Goal: Check status: Check status

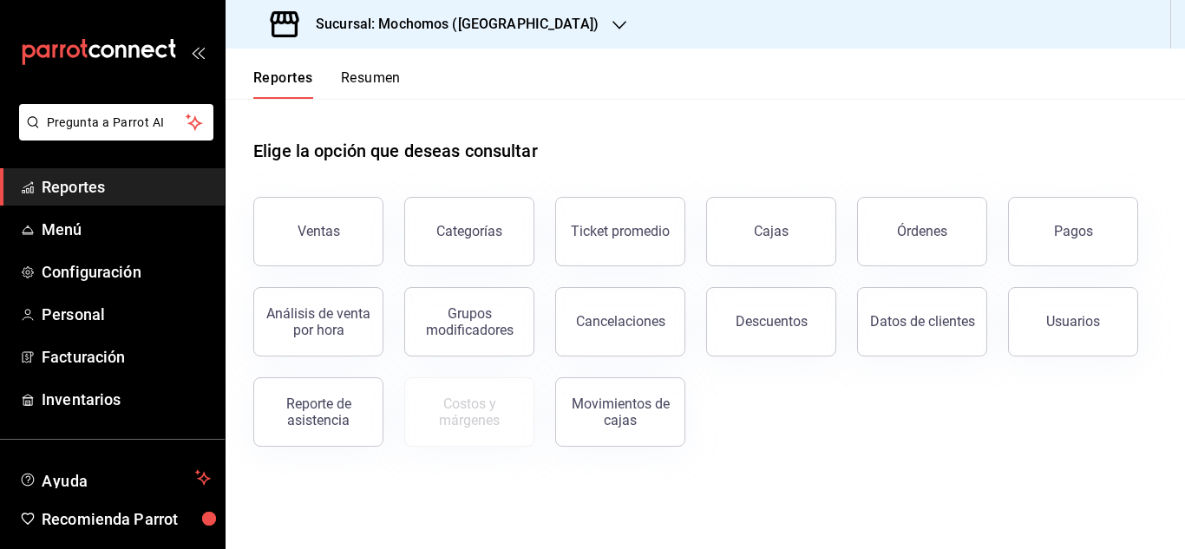
click at [56, 186] on span "Reportes" at bounding box center [126, 186] width 169 height 23
click at [1098, 228] on button "Pagos" at bounding box center [1073, 231] width 130 height 69
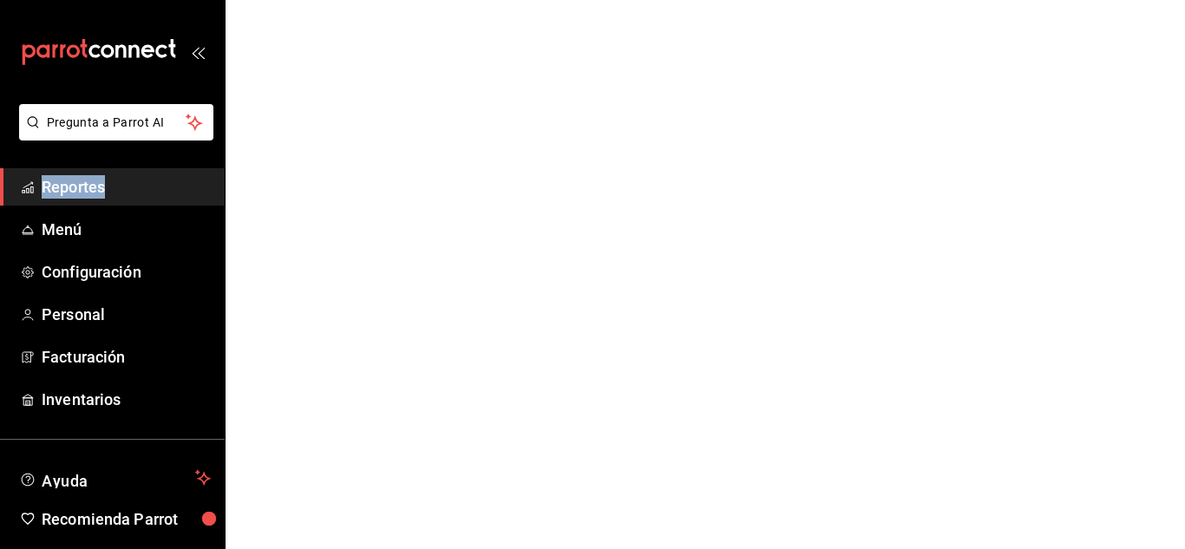
click at [1098, 0] on html "Pregunta a Parrot AI Reportes Menú Configuración Personal Facturación Inventari…" at bounding box center [592, 0] width 1185 height 0
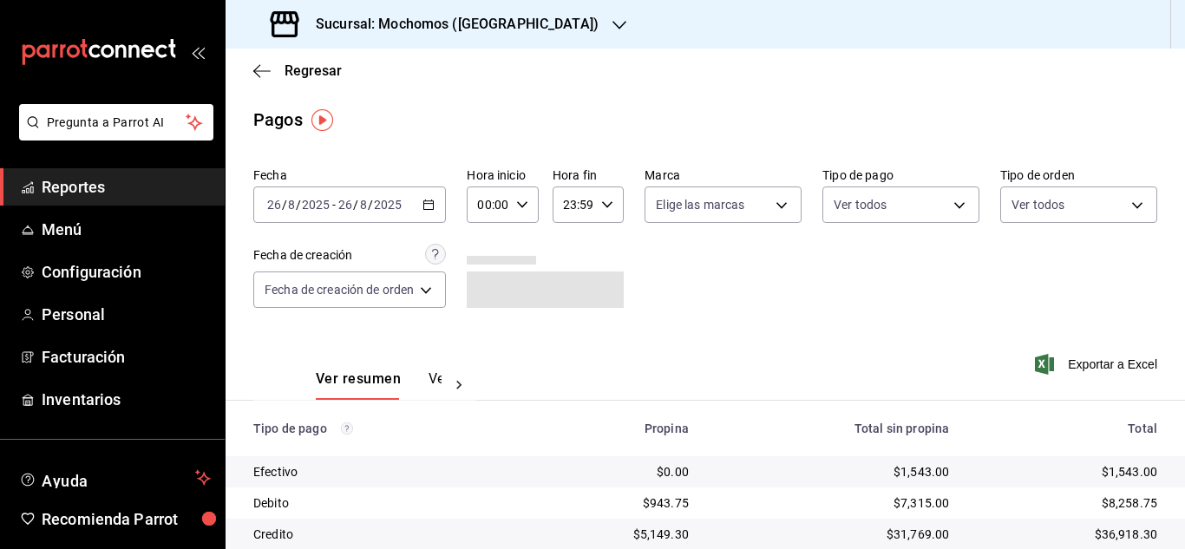
click at [419, 205] on div "[DATE] [DATE] - [DATE] [DATE]" at bounding box center [349, 204] width 193 height 36
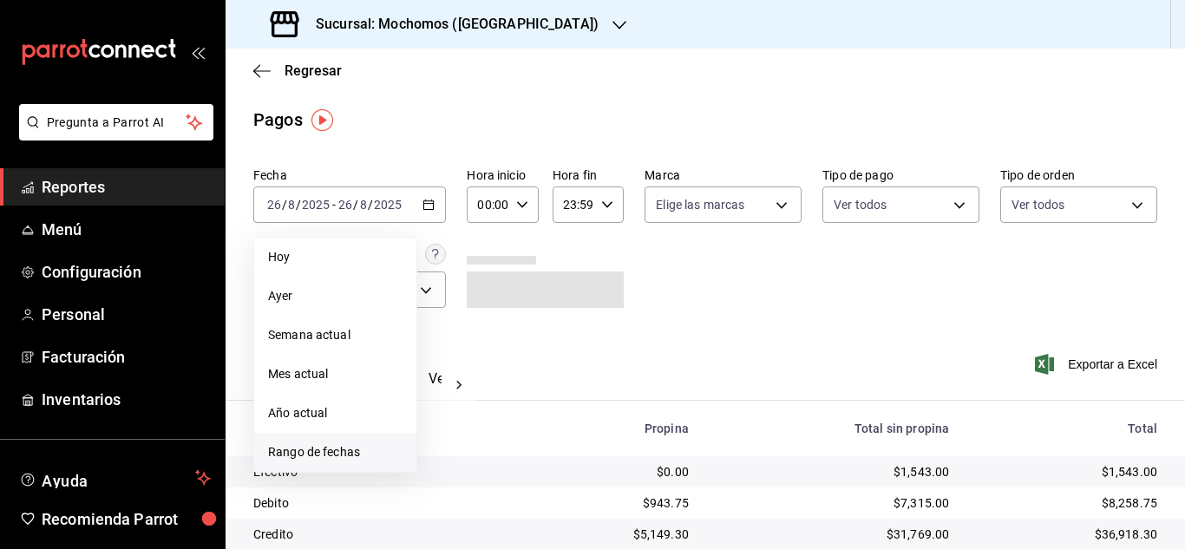
click at [351, 448] on span "Rango de fechas" at bounding box center [335, 452] width 134 height 18
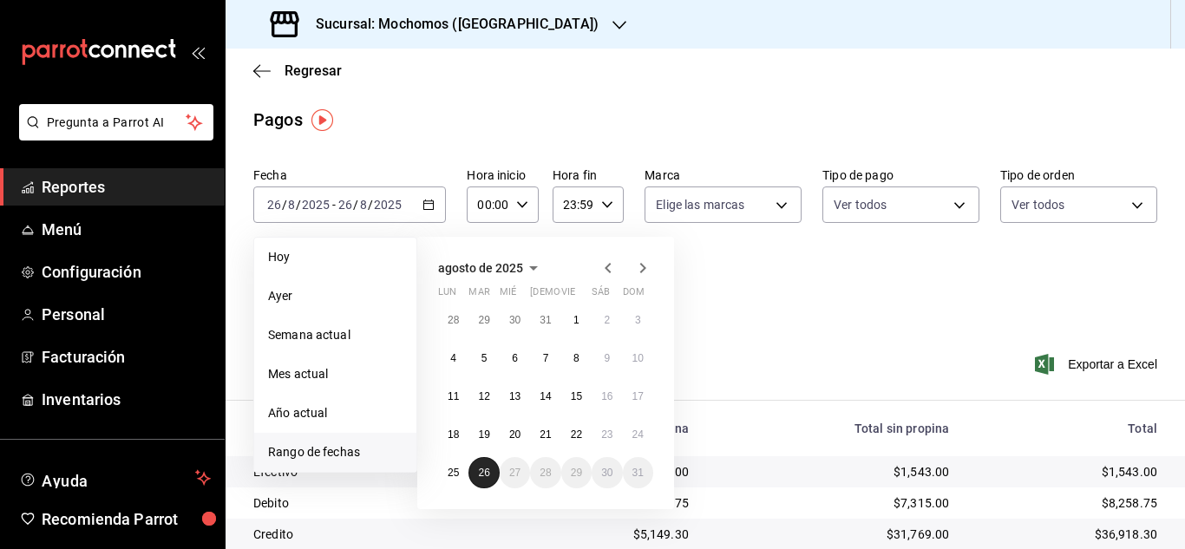
click at [490, 486] on button "26" at bounding box center [483, 472] width 30 height 31
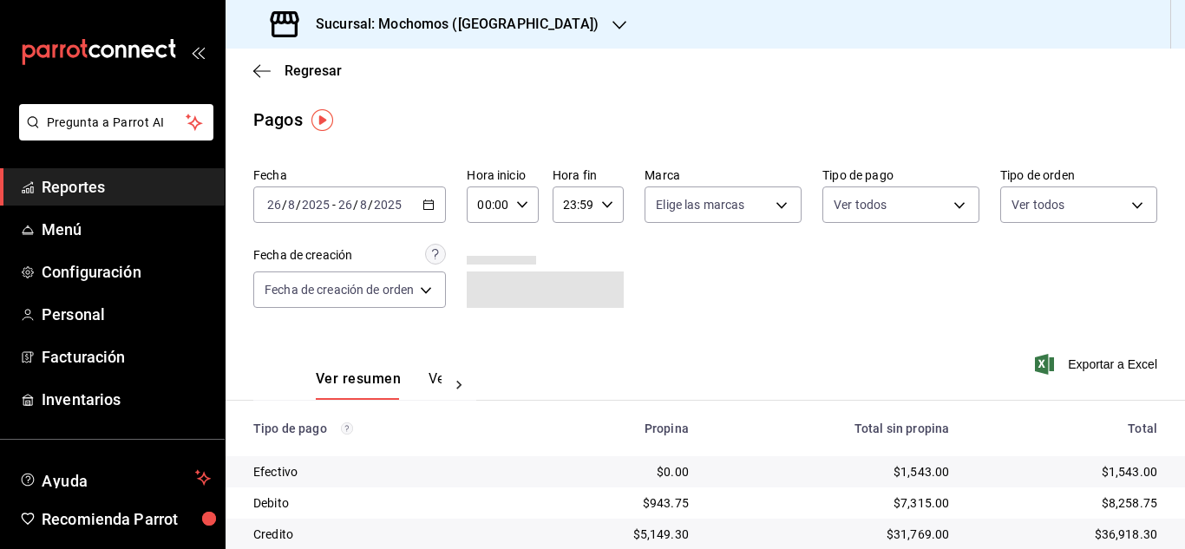
click at [750, 290] on div "Fecha [DATE] [DATE] - [DATE] [DATE] Hora inicio 00:00 Hora inicio Hora fin 23:5…" at bounding box center [705, 244] width 904 height 168
click at [522, 206] on icon "button" at bounding box center [522, 205] width 12 height 12
click at [489, 282] on span "03" at bounding box center [486, 287] width 7 height 14
type input "03:00"
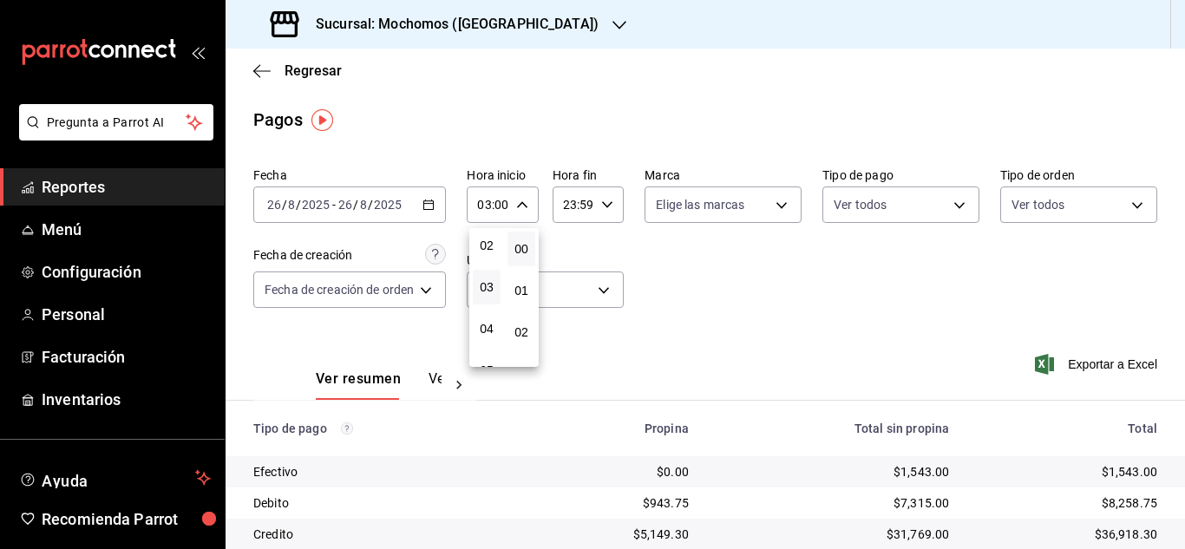
drag, startPoint x: 1174, startPoint y: 125, endPoint x: 1174, endPoint y: 161, distance: 36.4
click at [1174, 161] on div at bounding box center [592, 274] width 1185 height 549
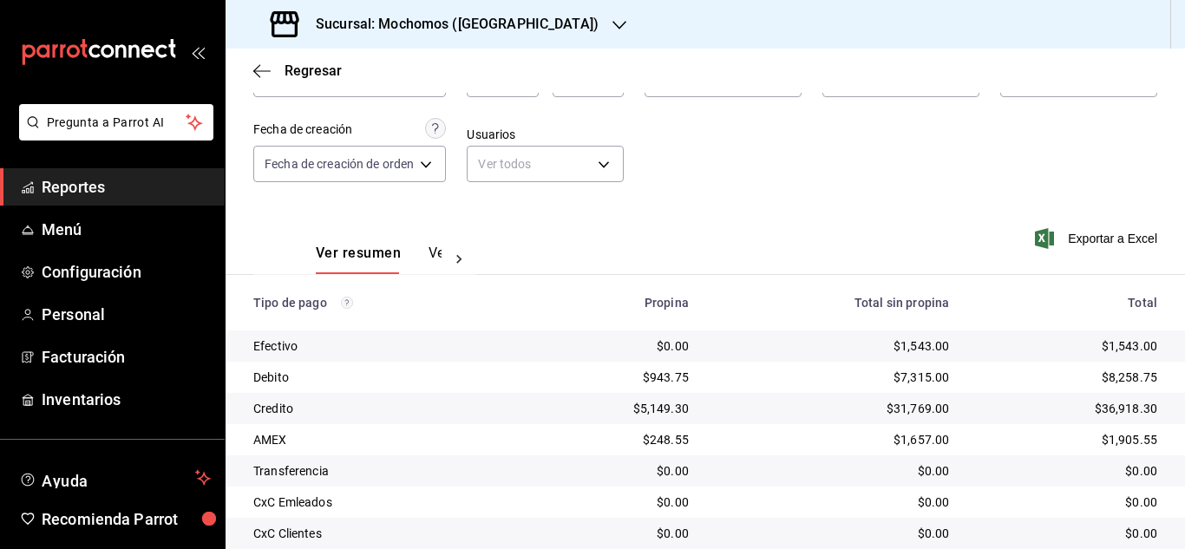
scroll to position [89, 0]
